Goal: Information Seeking & Learning: Learn about a topic

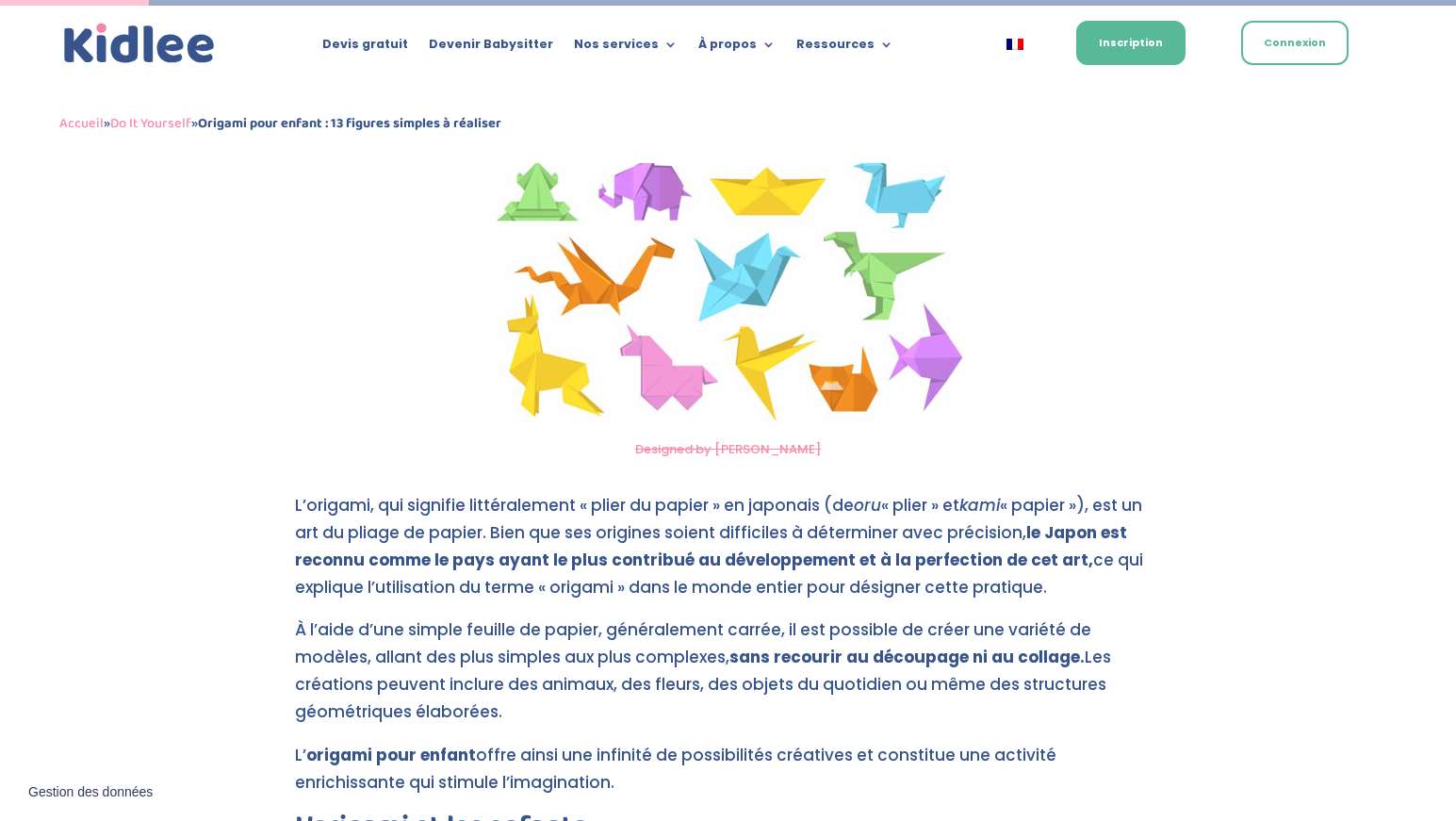
drag, startPoint x: 0, startPoint y: 0, endPoint x: 281, endPoint y: 234, distance: 365.7
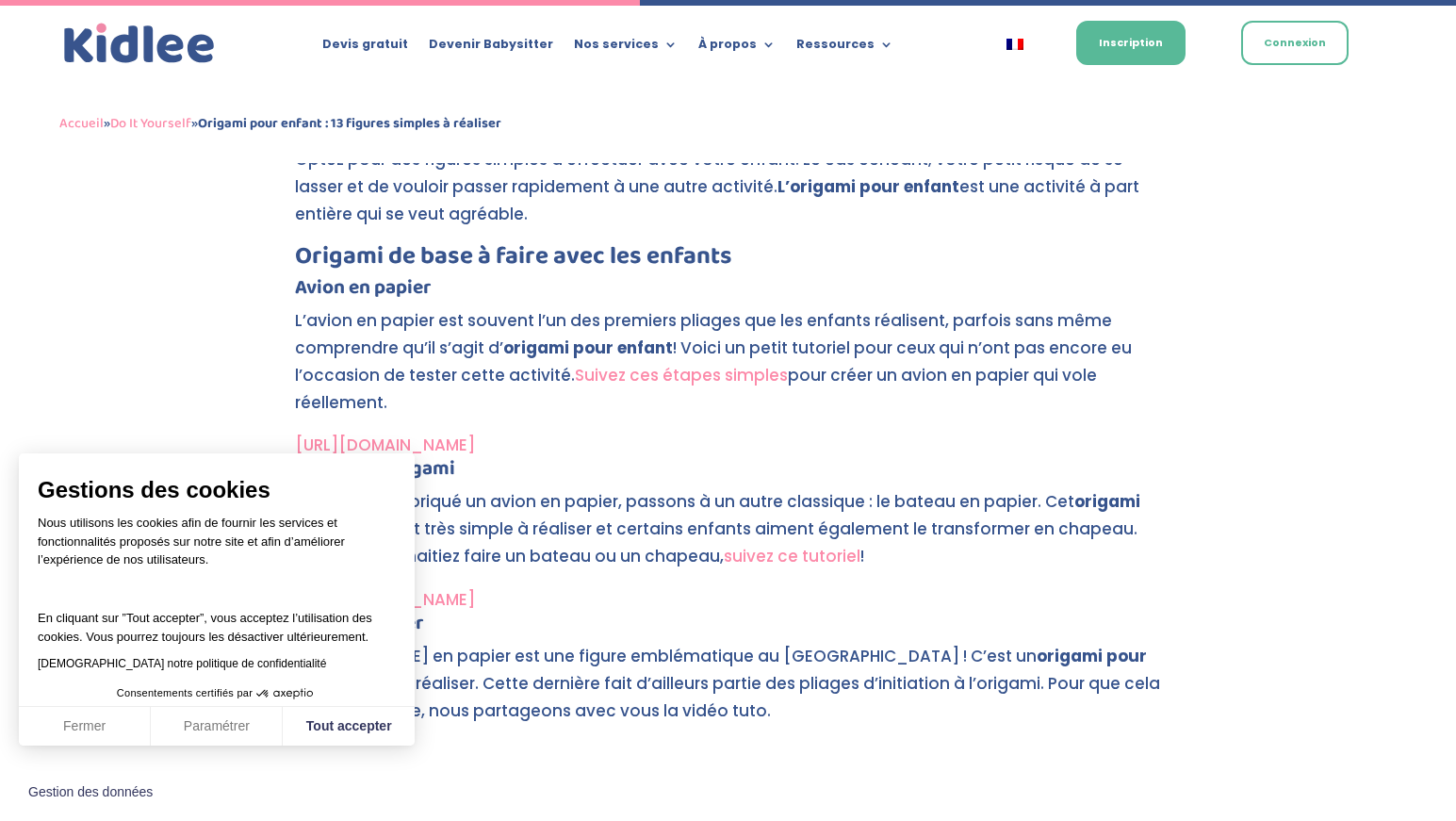
scroll to position [3098, 0]
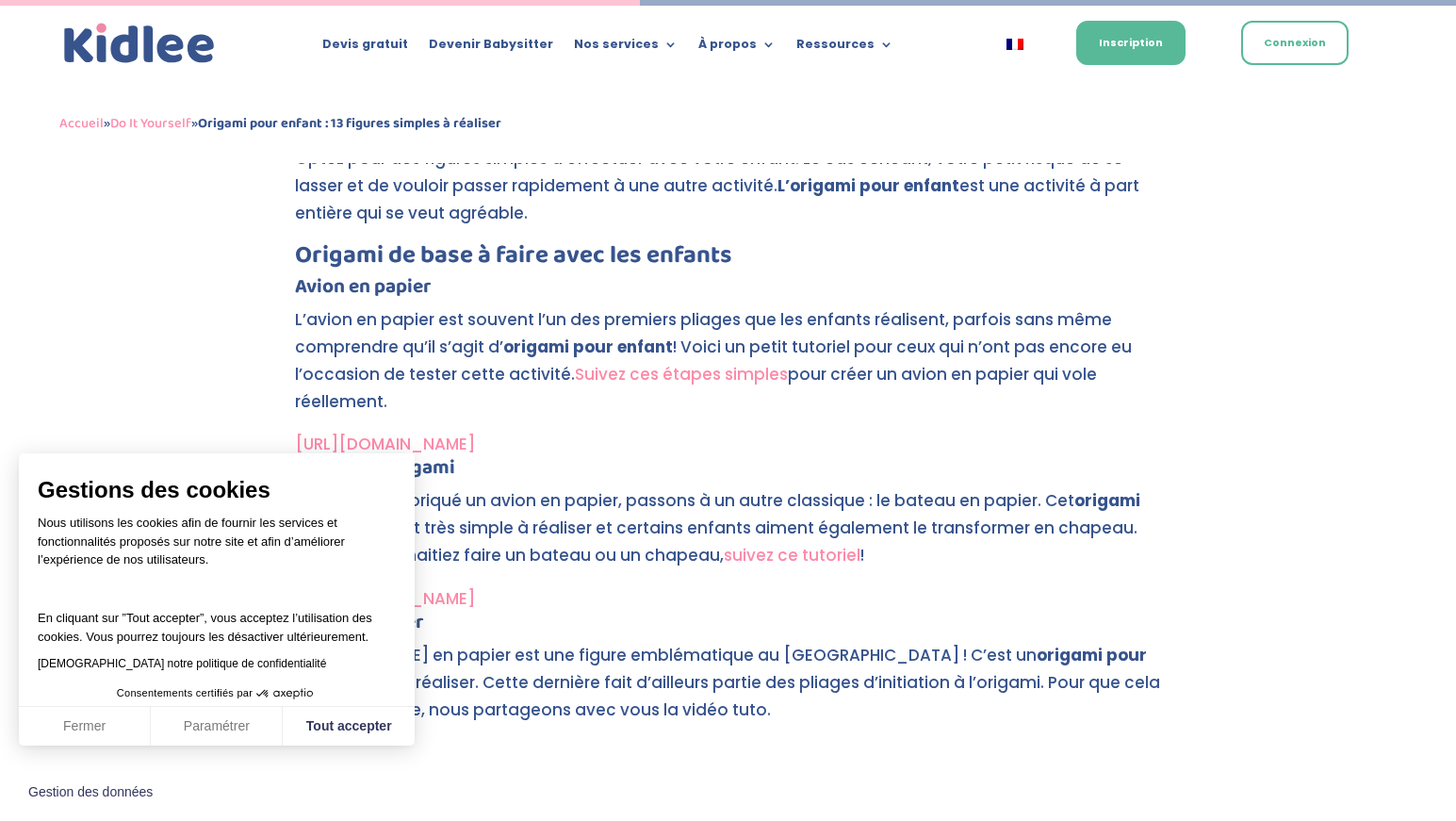
click at [906, 540] on p "Après avoir fabriqué un avion en papier, passons à un autre classique : le bate…" at bounding box center [728, 536] width 866 height 98
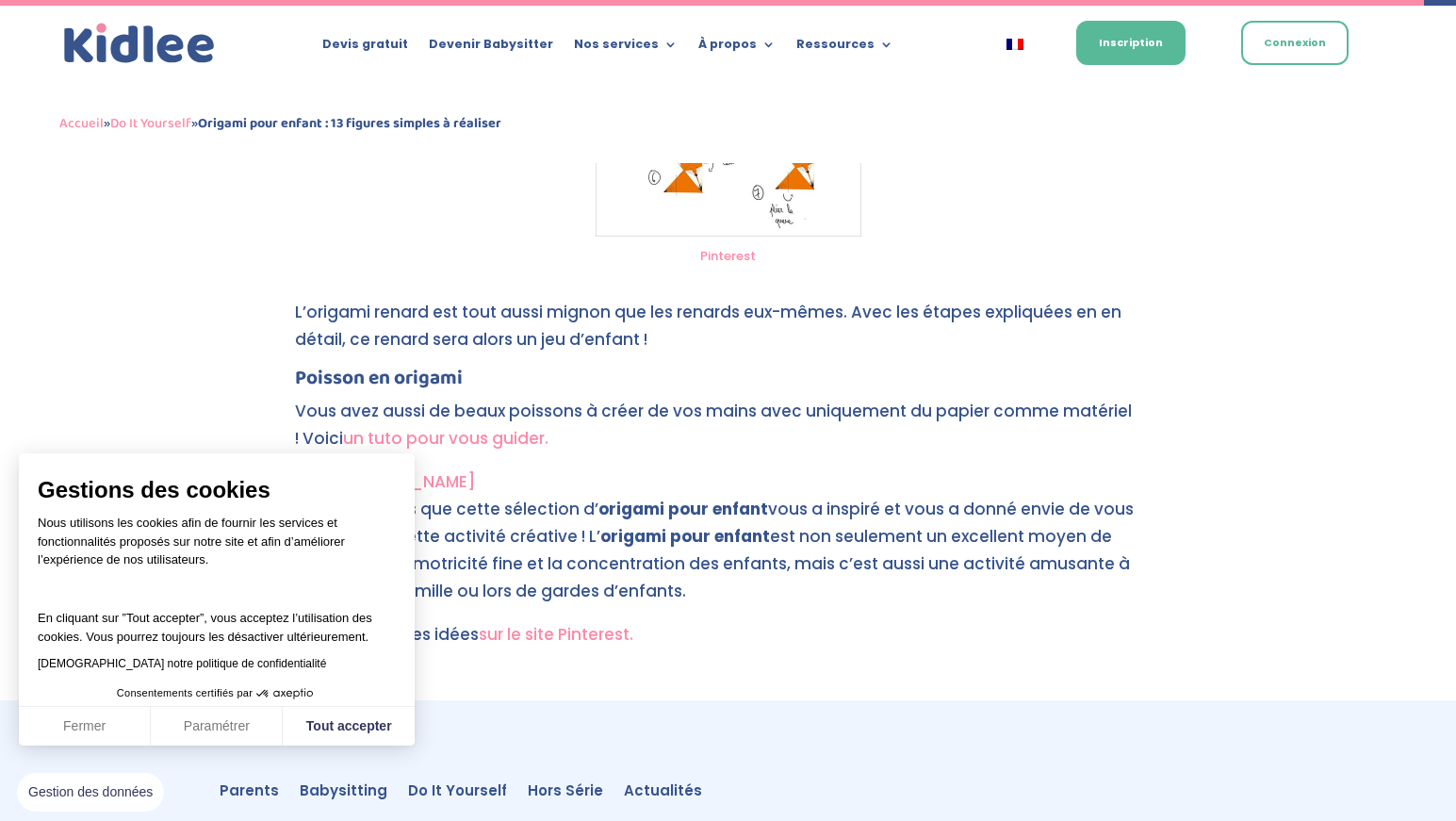
scroll to position [6848, 0]
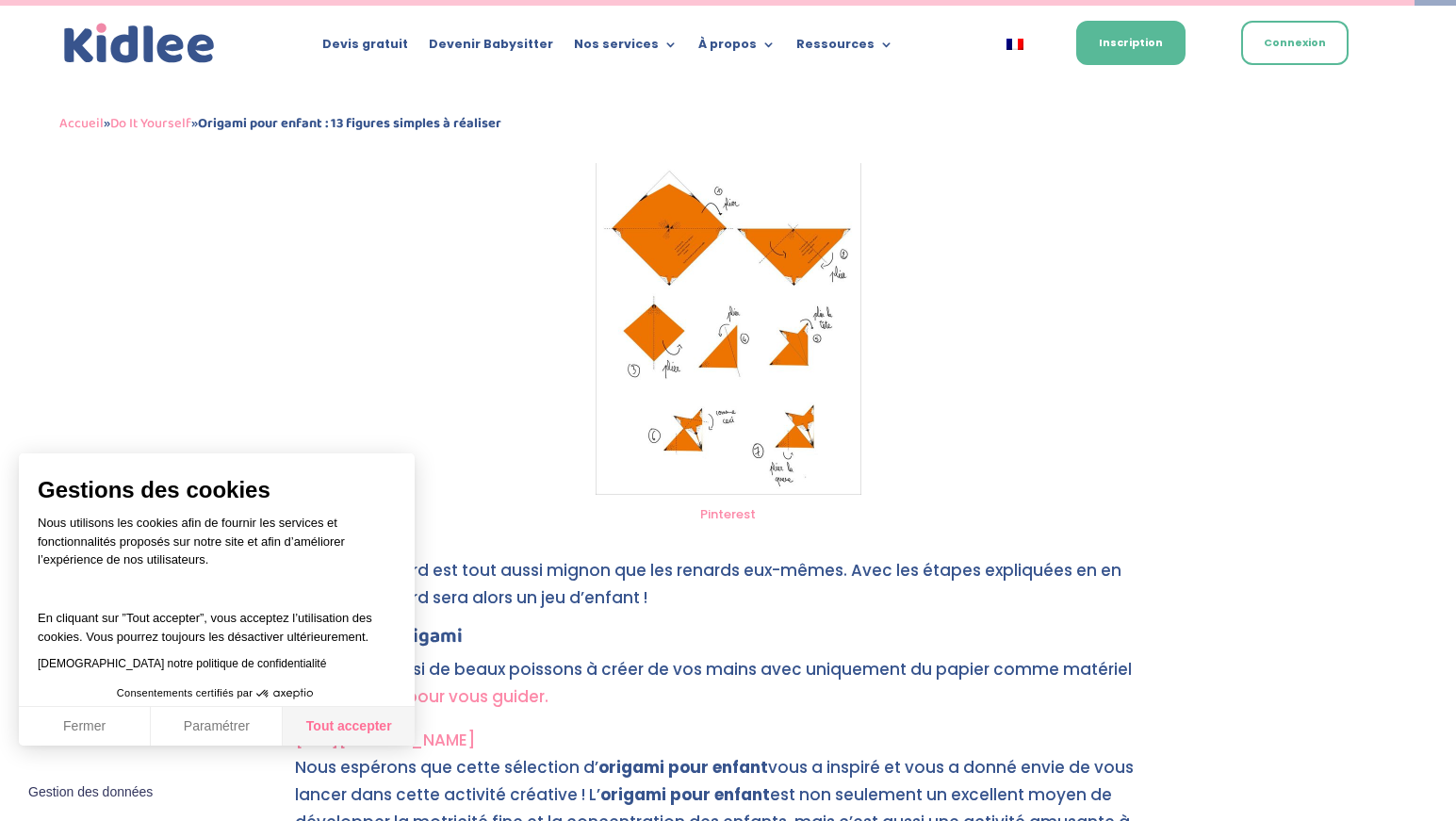
click at [348, 719] on button "Tout accepter" at bounding box center [348, 726] width 132 height 40
checkbox input "true"
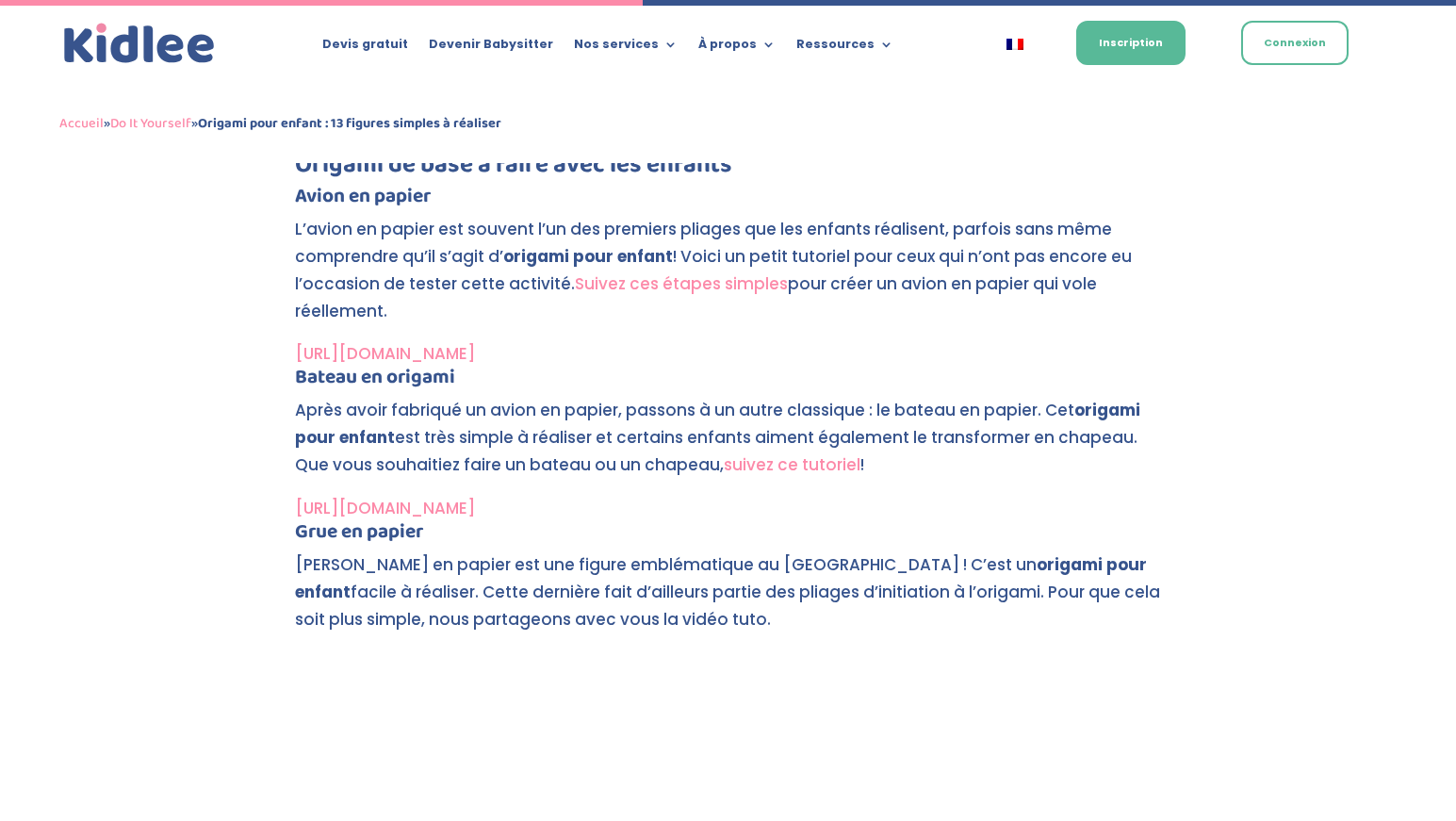
scroll to position [3109, 0]
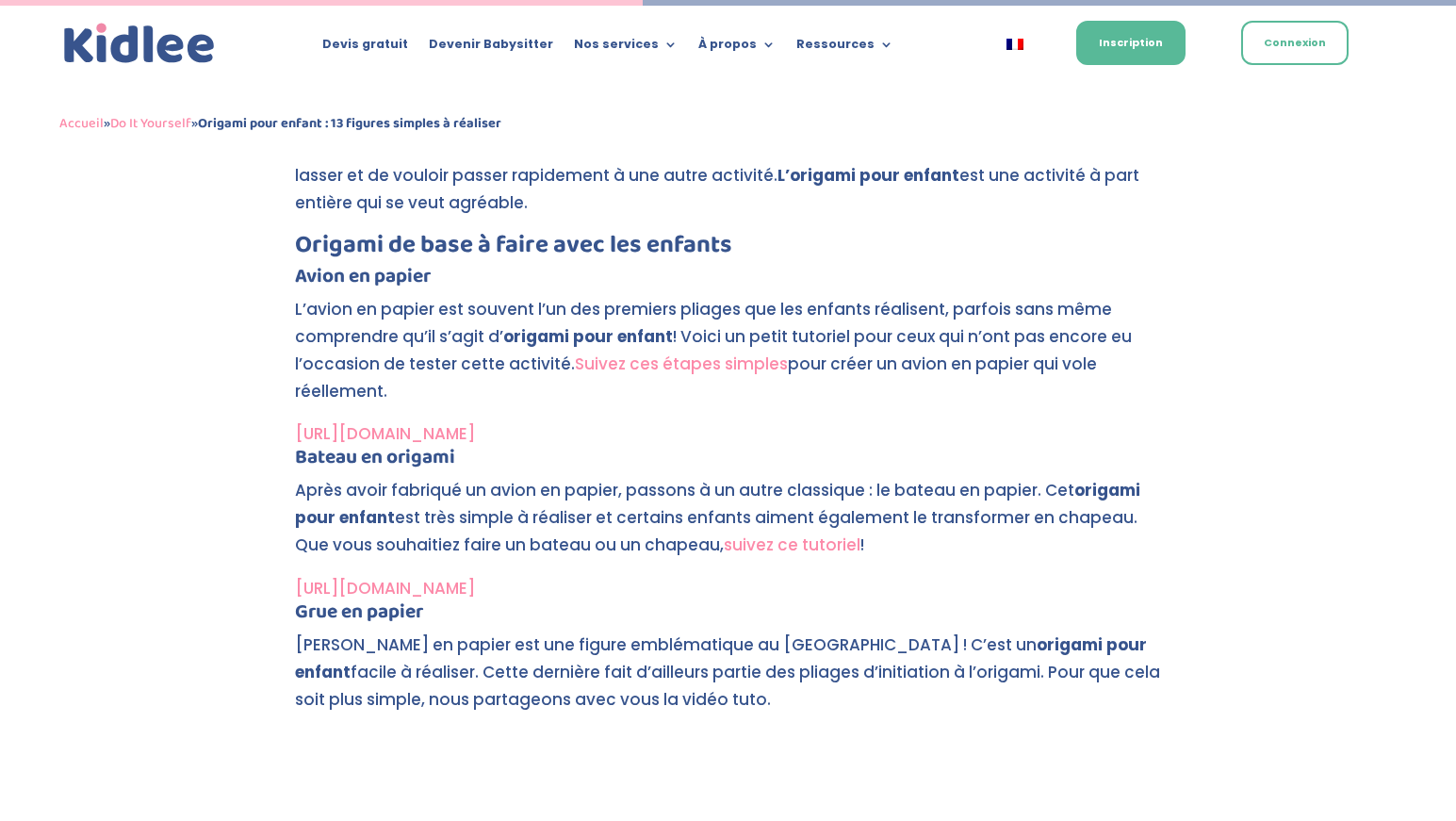
click at [475, 437] on link "[URL][DOMAIN_NAME]" at bounding box center [385, 433] width 180 height 23
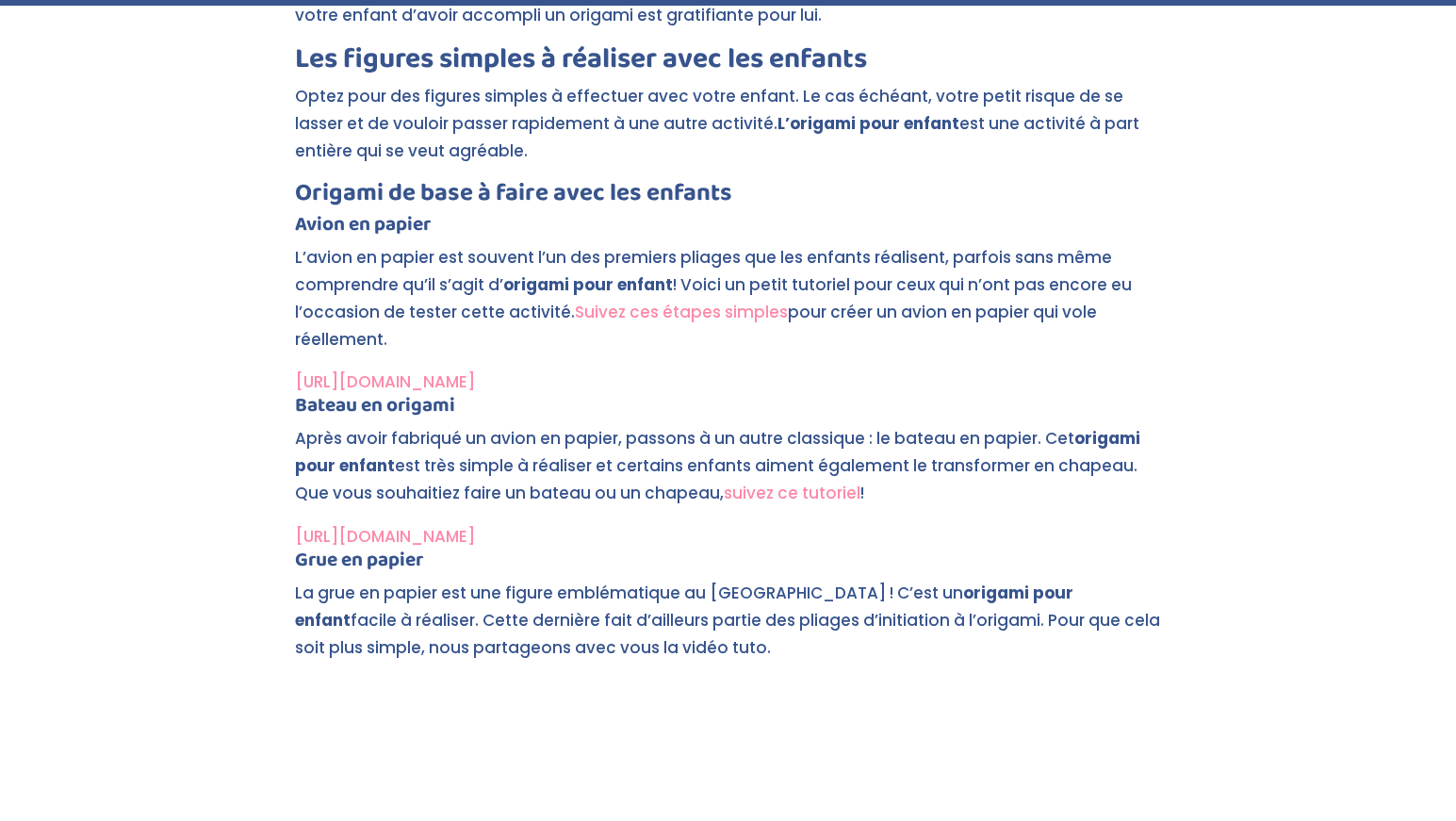
scroll to position [3161, 0]
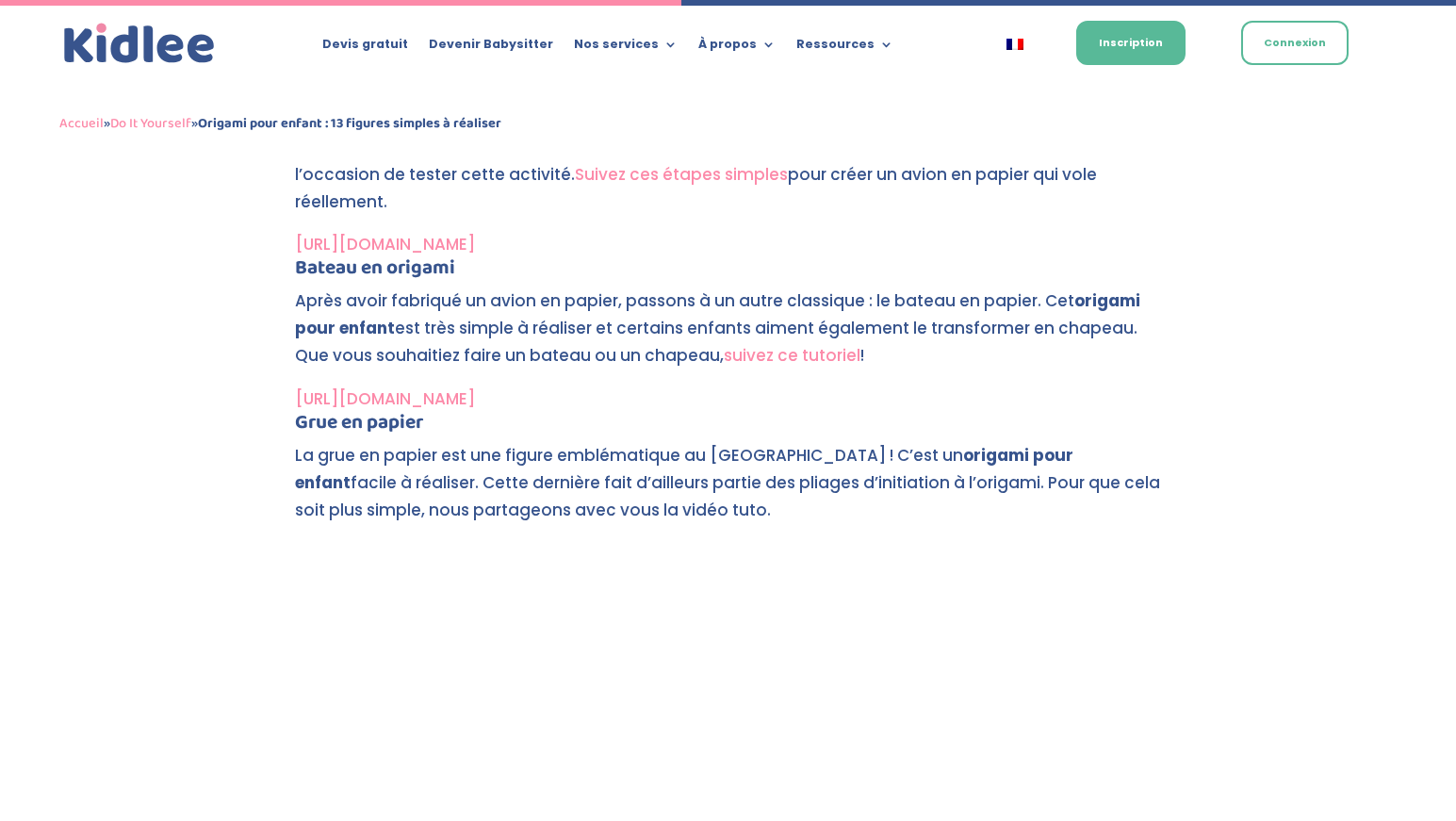
click at [678, 307] on p "Après avoir fabriqué un avion en papier, passons à un autre classique : le bate…" at bounding box center [728, 336] width 866 height 98
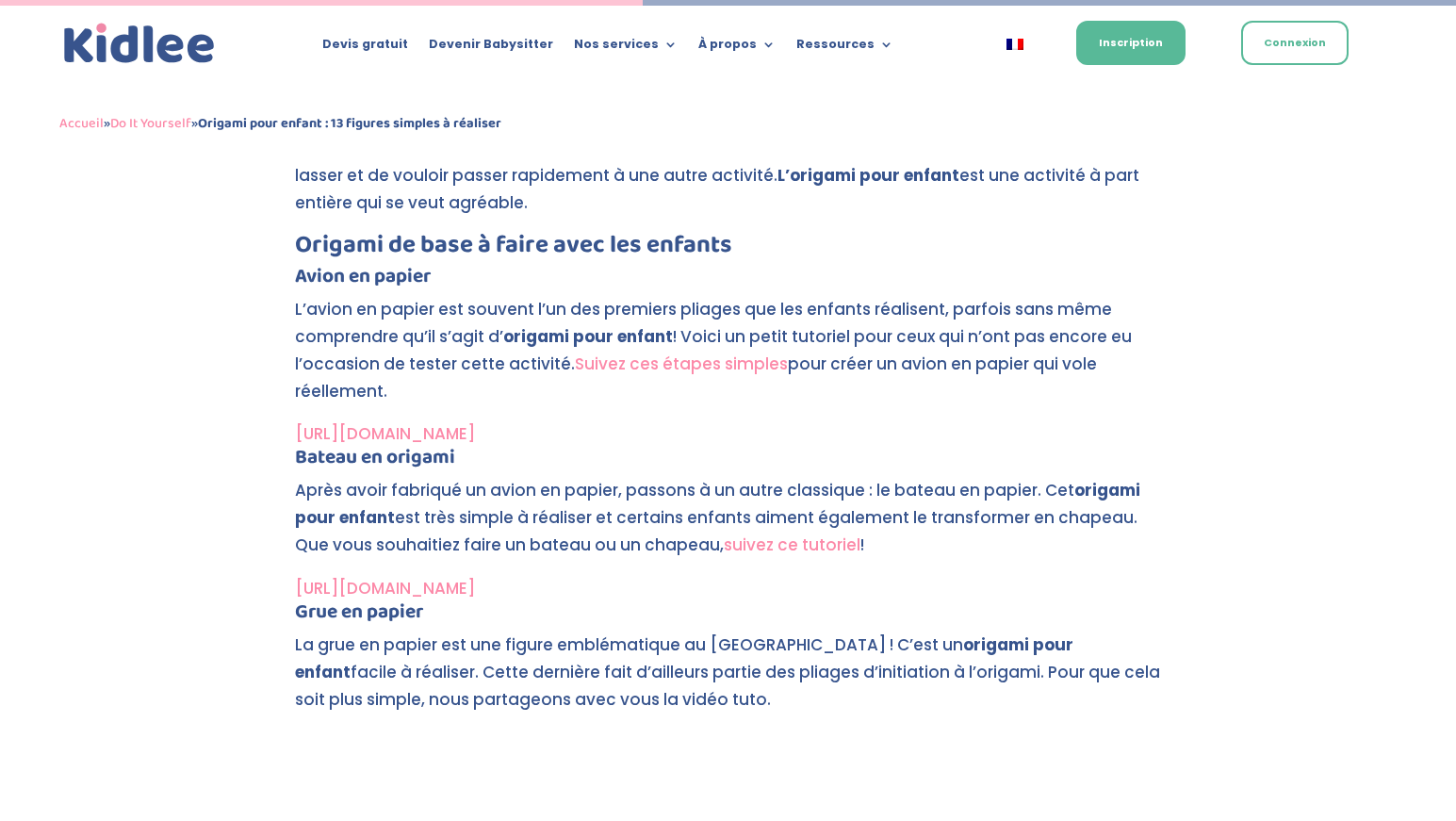
click at [771, 540] on link "suivez ce tutoriel" at bounding box center [792, 545] width 136 height 23
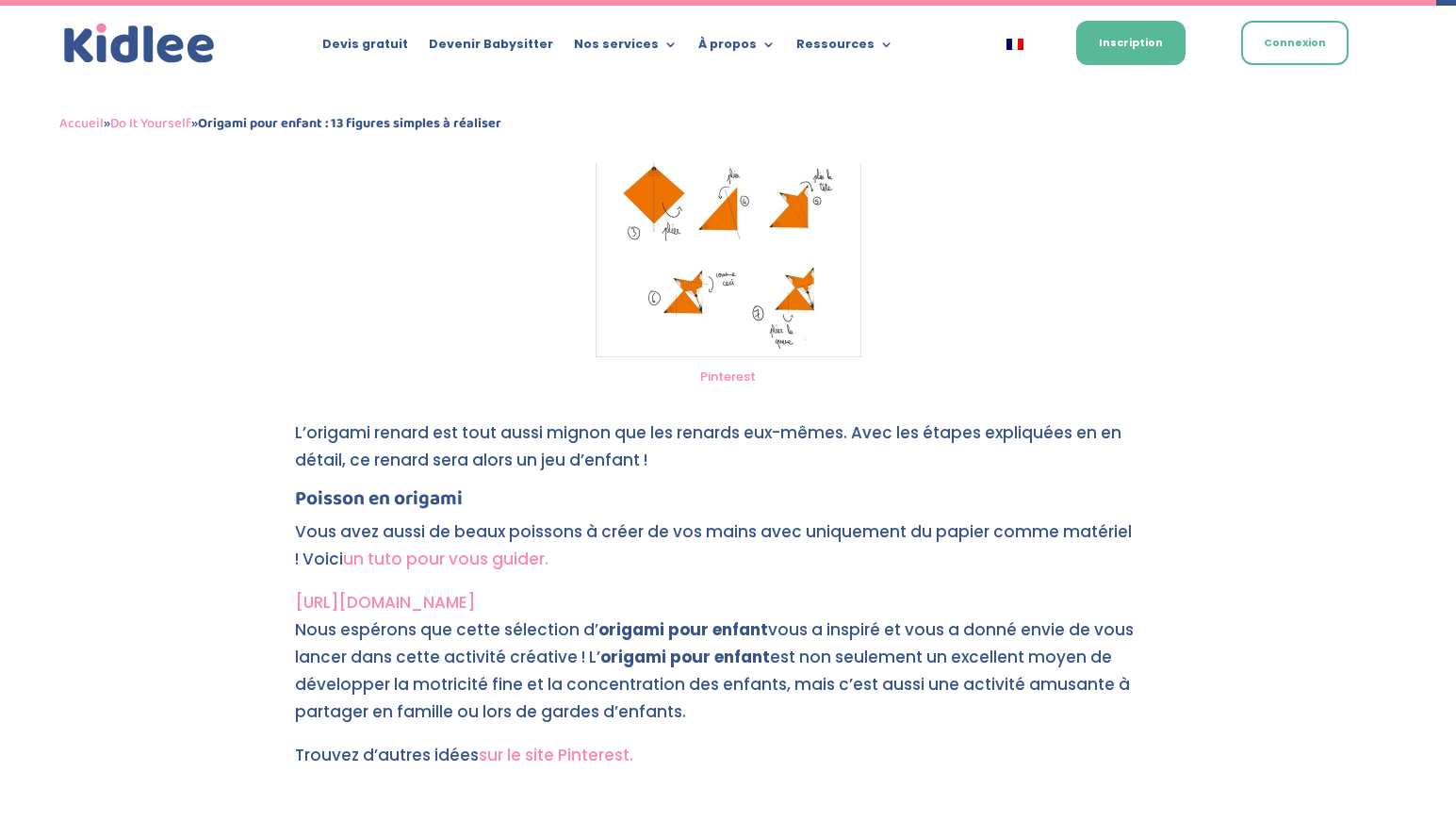
scroll to position [6986, 0]
